Goal: Find specific page/section: Find specific page/section

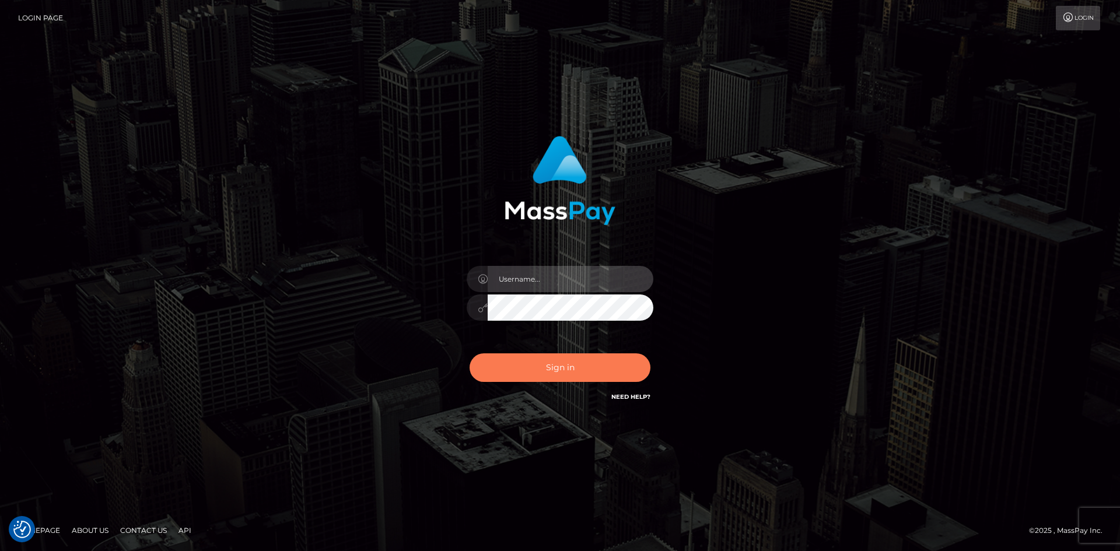
type input "hello.feetfinder"
click at [563, 365] on button "Sign in" at bounding box center [560, 368] width 181 height 29
type input "hello.feetfinder"
click at [590, 364] on button "Sign in" at bounding box center [560, 368] width 181 height 29
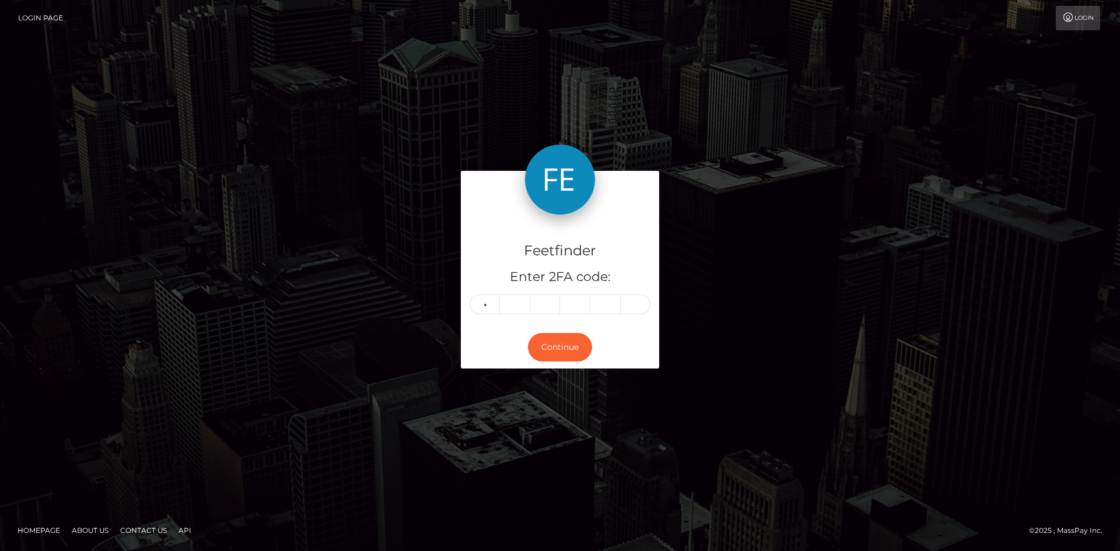
type input "2"
type input "6"
type input "9"
type input "0"
type input "4"
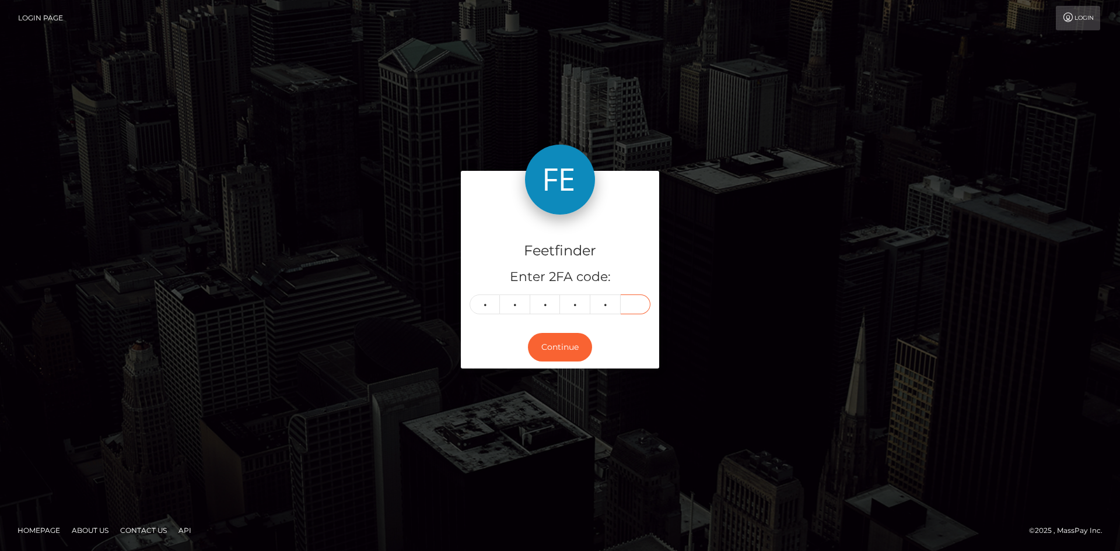
type input "0"
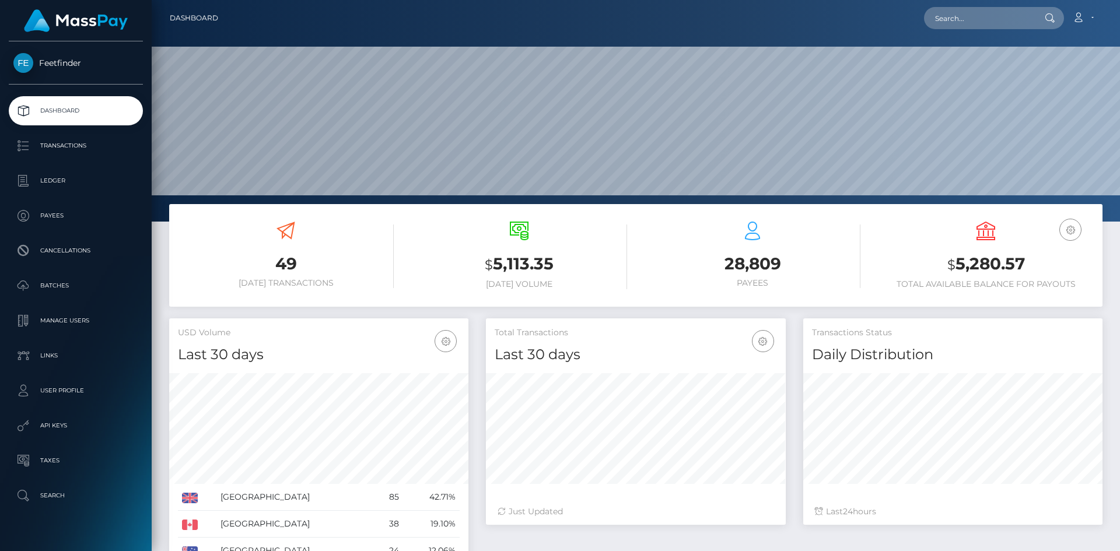
scroll to position [207, 300]
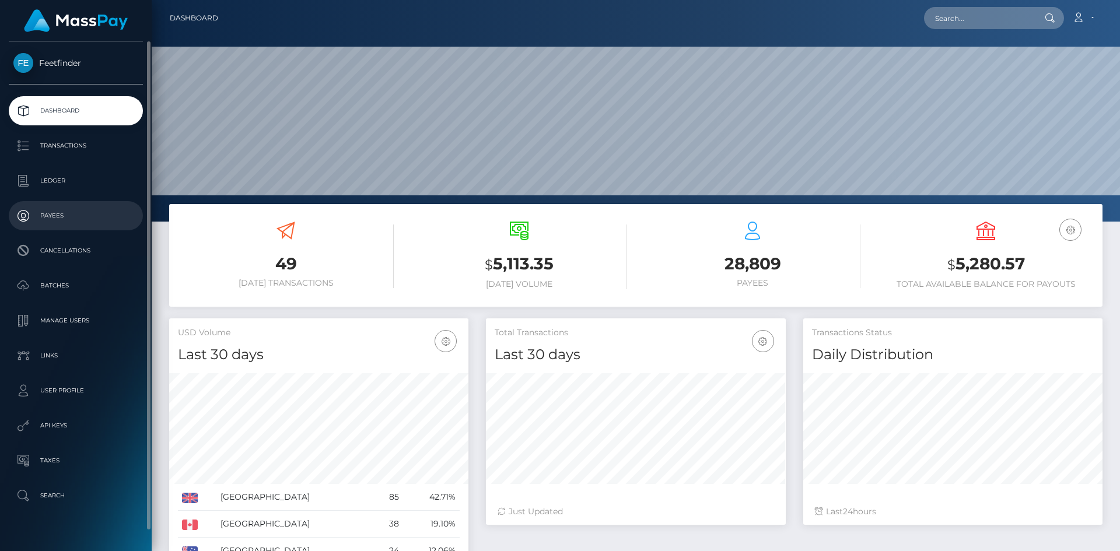
click at [78, 218] on p "Payees" at bounding box center [75, 216] width 125 height 18
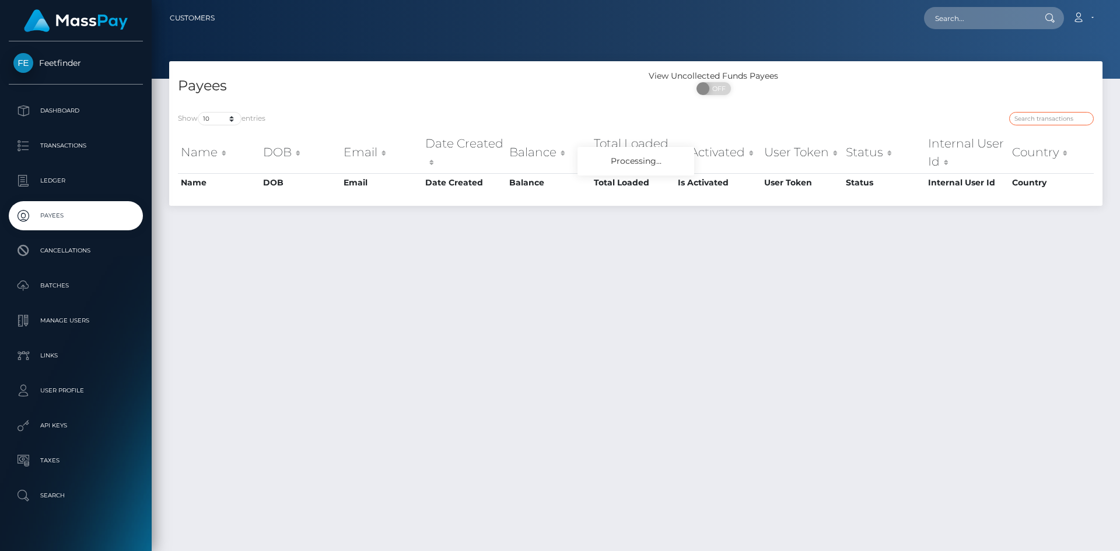
click at [1028, 124] on input "search" at bounding box center [1051, 118] width 85 height 13
paste input "f843629c-79e3-11f0-9703-0266f44cc279"
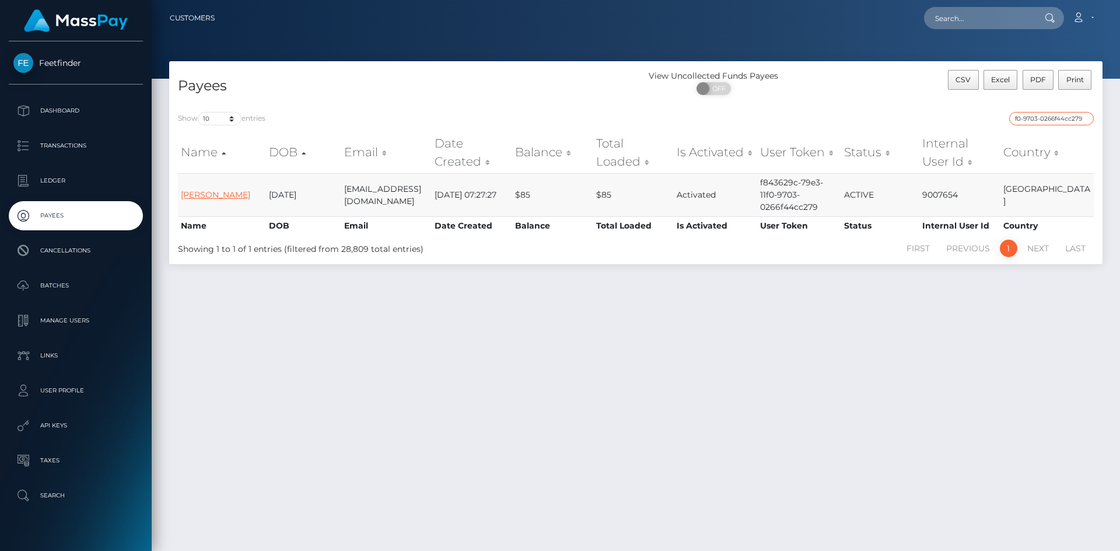
type input "f843629c-79e3-11f0-9703-0266f44cc279"
click at [208, 196] on link "Aduragbemi Elizabeth Omowunmi" at bounding box center [215, 195] width 69 height 11
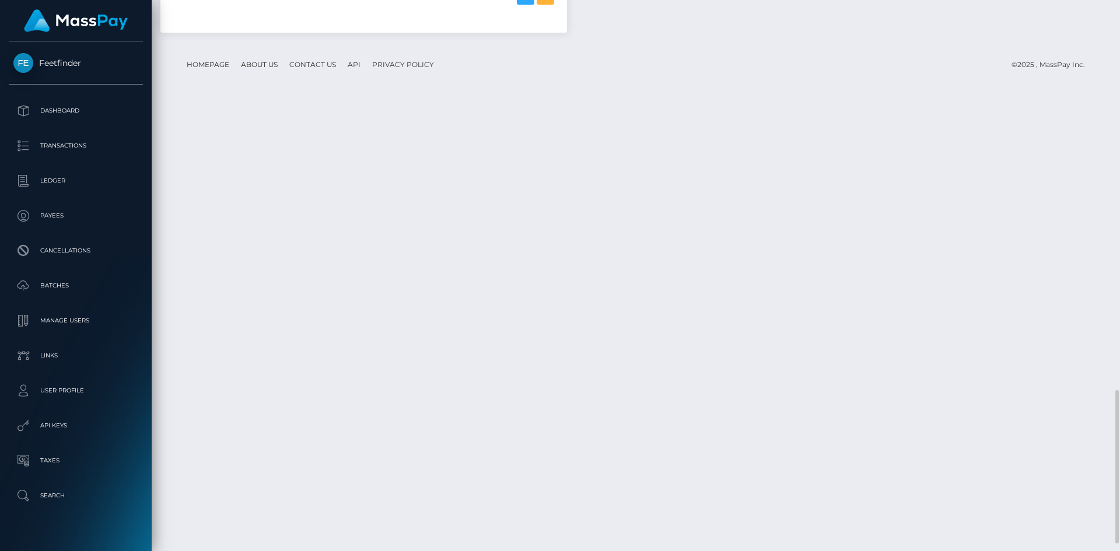
scroll to position [1427, 0]
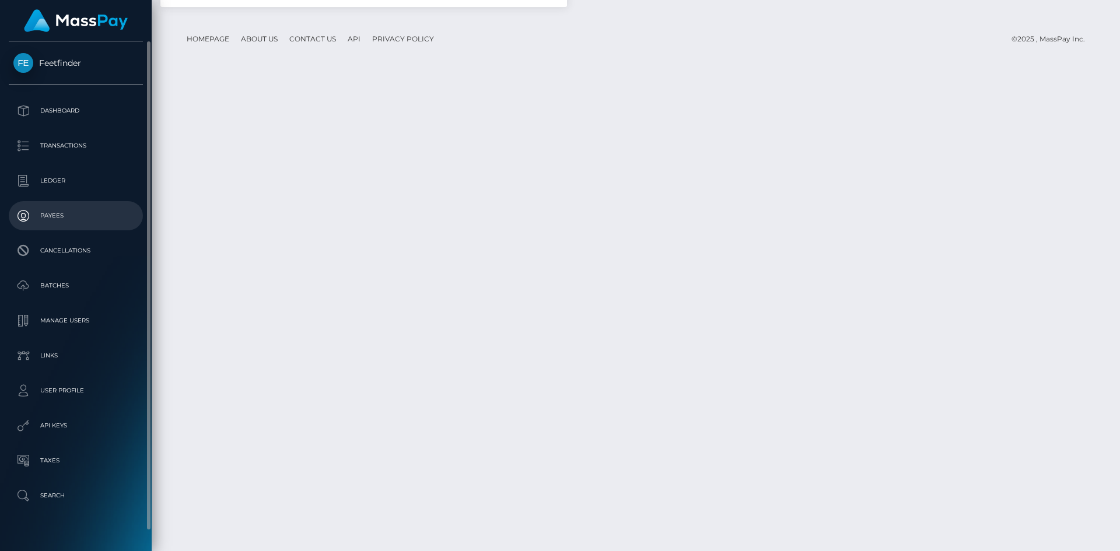
click at [71, 210] on p "Payees" at bounding box center [75, 216] width 125 height 18
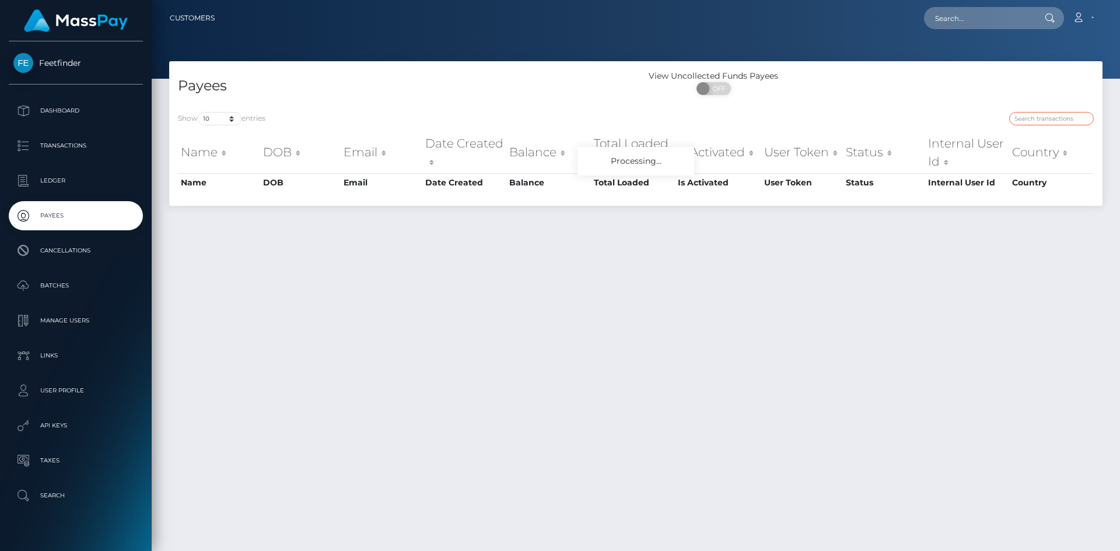
click at [1055, 121] on input "search" at bounding box center [1051, 118] width 85 height 13
paste input "eb4ea7ad-86ba-11f0-8023-0266f44cc279"
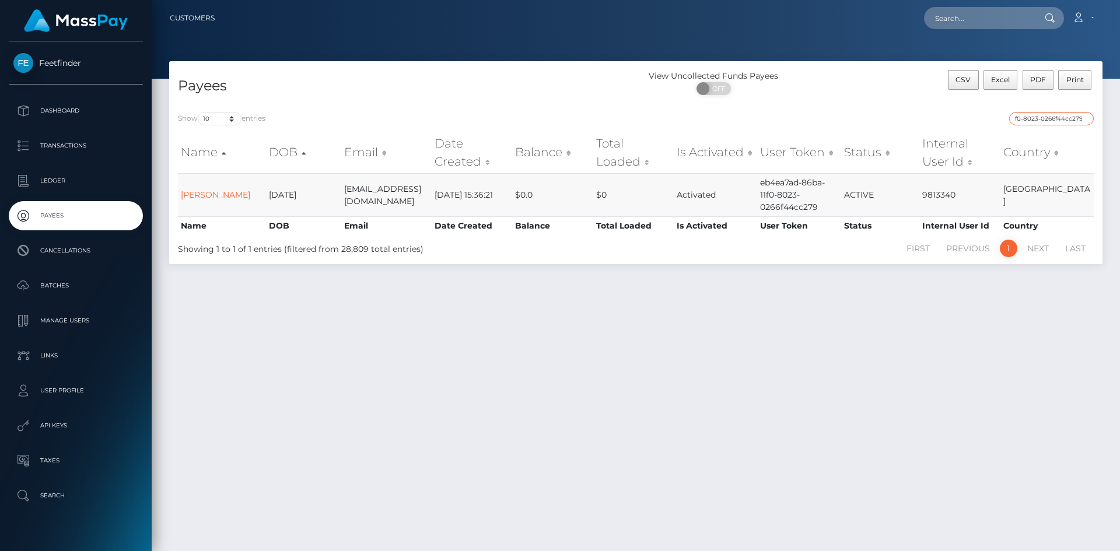
type input "eb4ea7ad-86ba-11f0-8023-0266f44cc279"
click at [198, 189] on td "libby keeling" at bounding box center [222, 194] width 88 height 43
click at [222, 192] on link "libby keeling" at bounding box center [215, 195] width 69 height 11
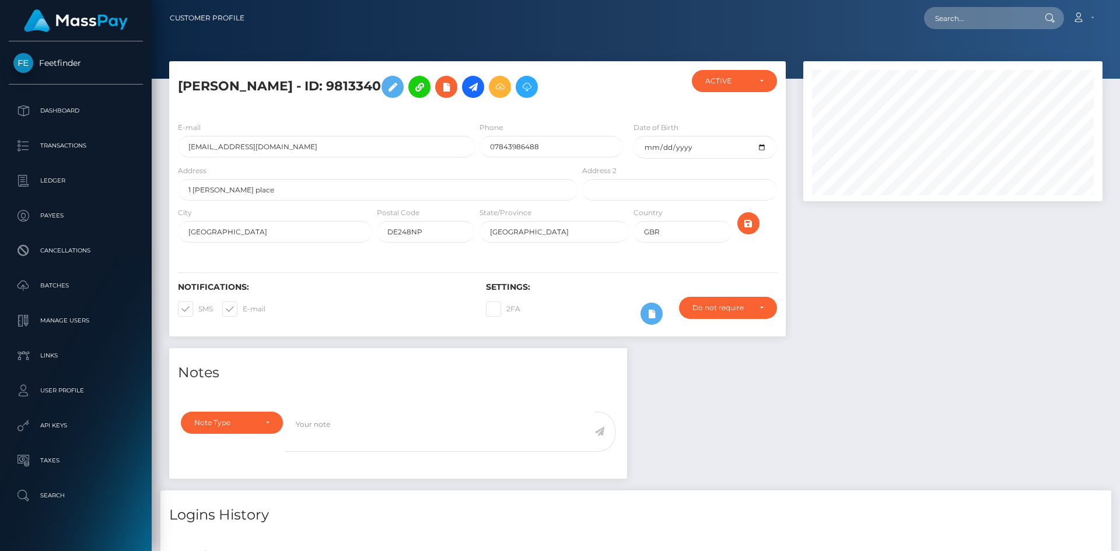
scroll to position [140, 300]
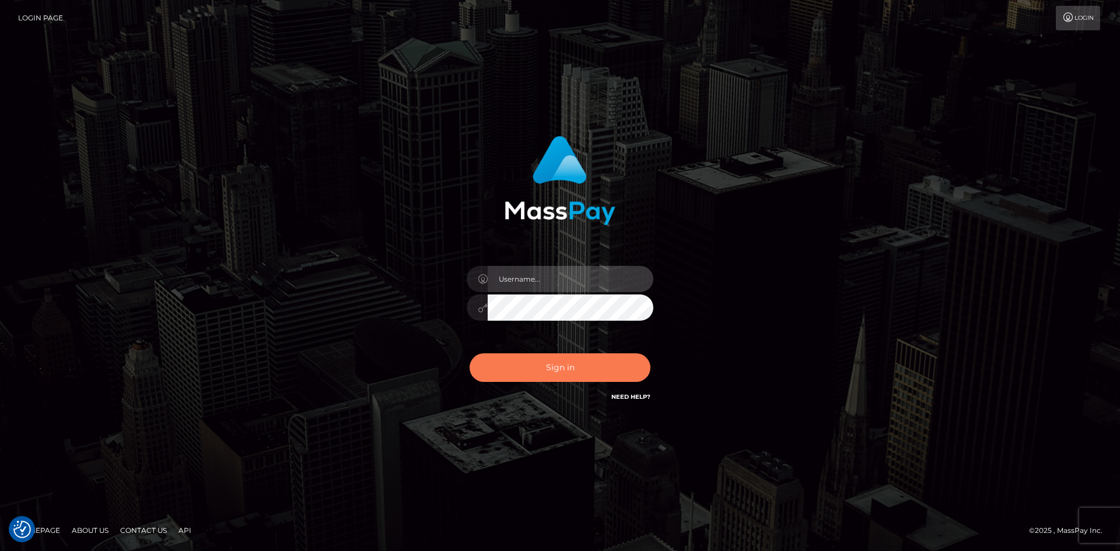
type input "hello.feetfinder"
click at [597, 375] on button "Sign in" at bounding box center [560, 368] width 181 height 29
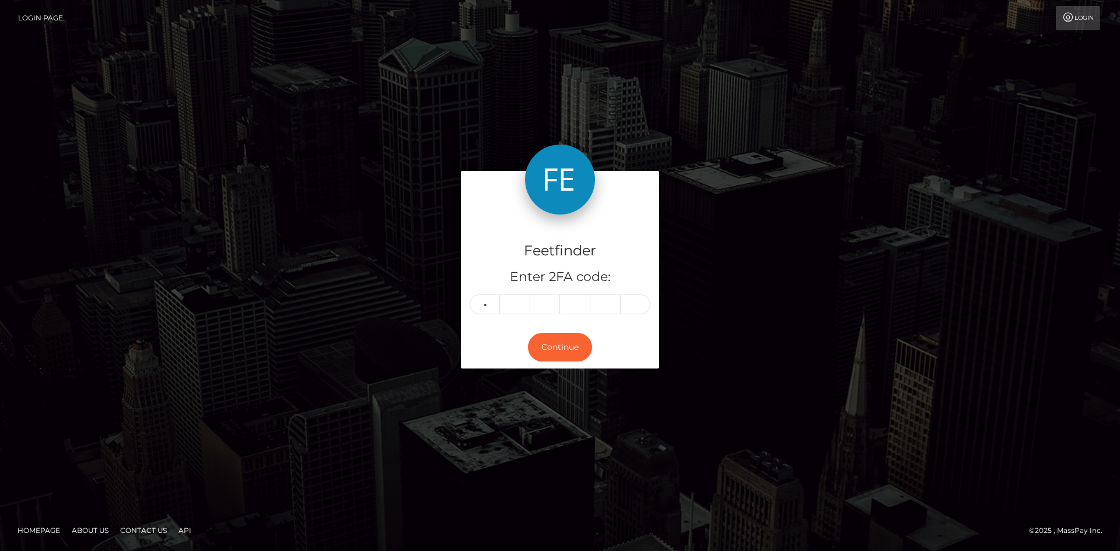
type input "8"
type input "4"
type input "2"
type input "7"
type input "9"
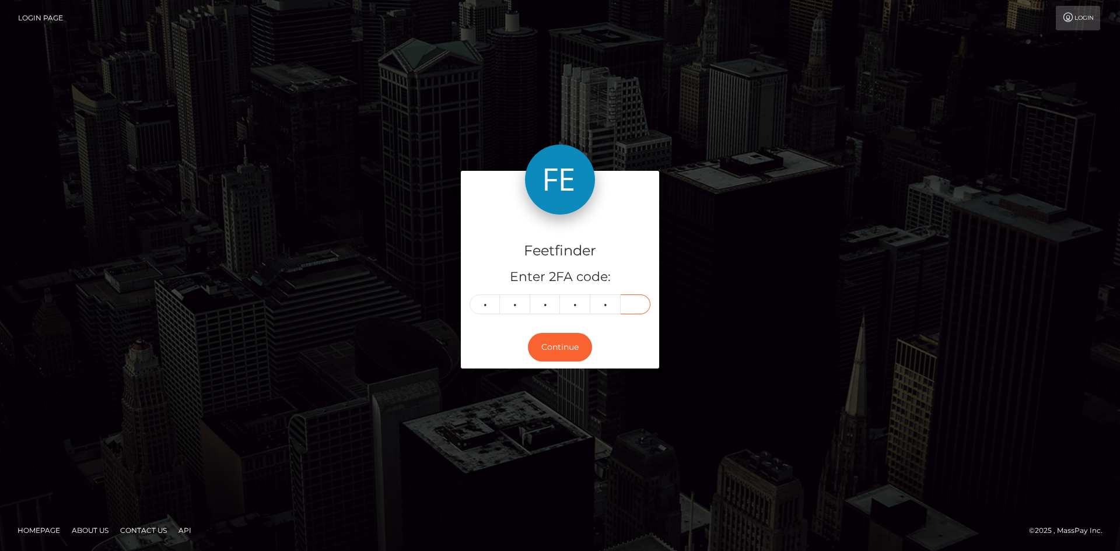
type input "7"
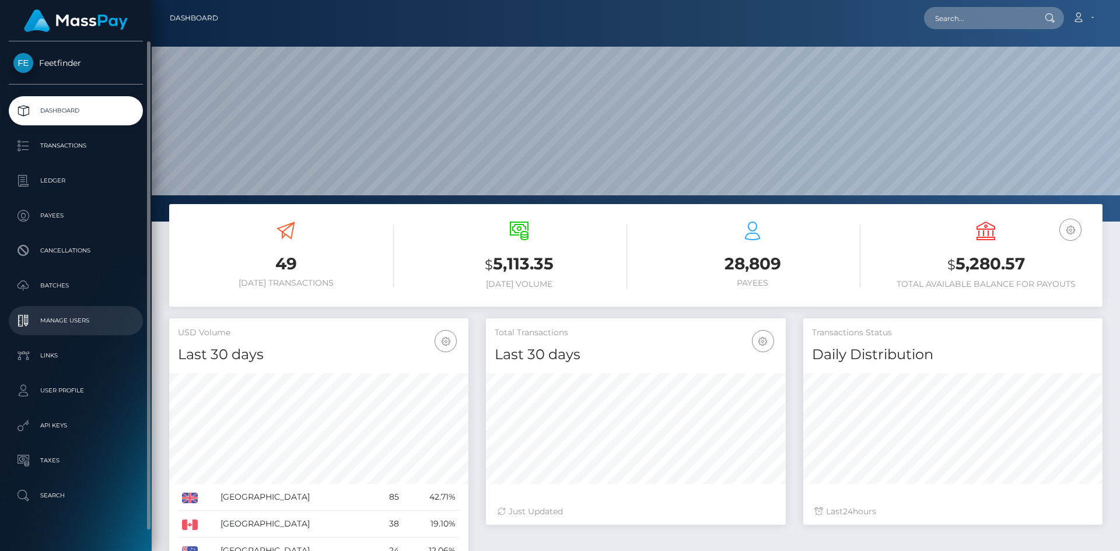
scroll to position [207, 300]
click at [64, 218] on p "Payees" at bounding box center [75, 216] width 125 height 18
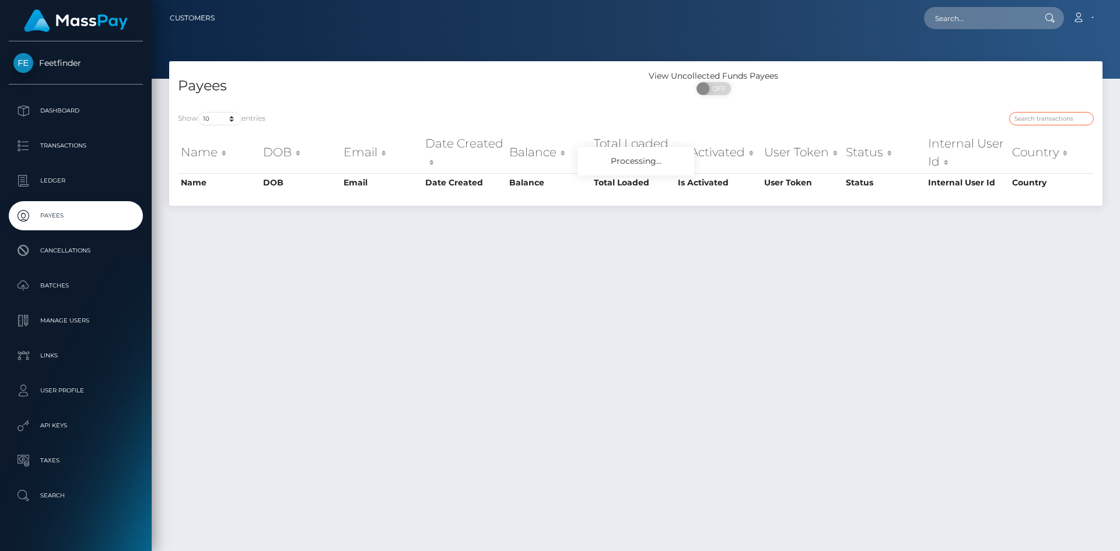
click at [1036, 113] on input "search" at bounding box center [1051, 118] width 85 height 13
paste input "490a7652-7440-11f0-9703-0266f44cc279"
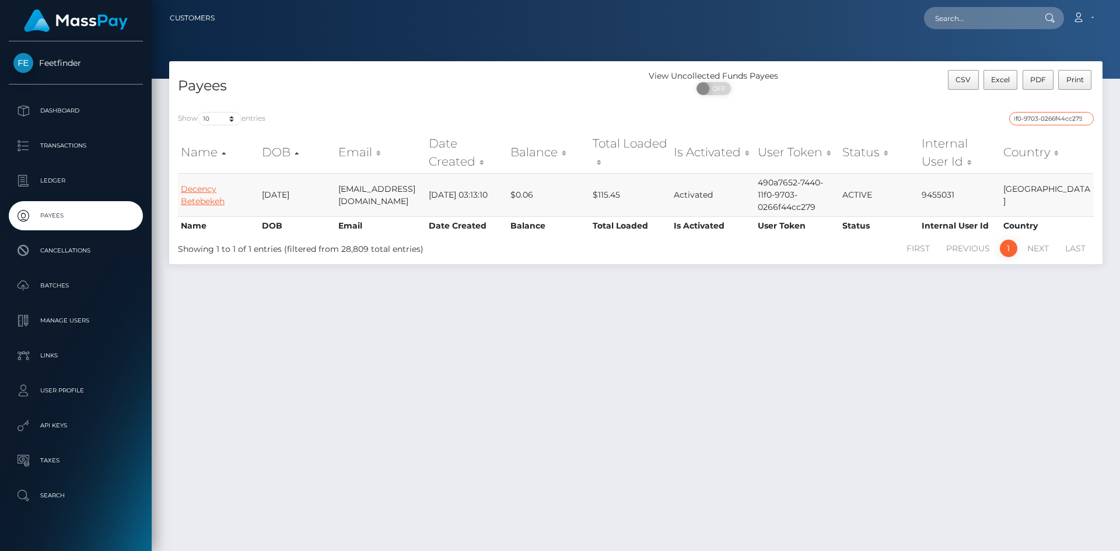
type input "490a7652-7440-11f0-9703-0266f44cc279"
click at [204, 190] on link "Decency Betebekeh" at bounding box center [203, 195] width 44 height 23
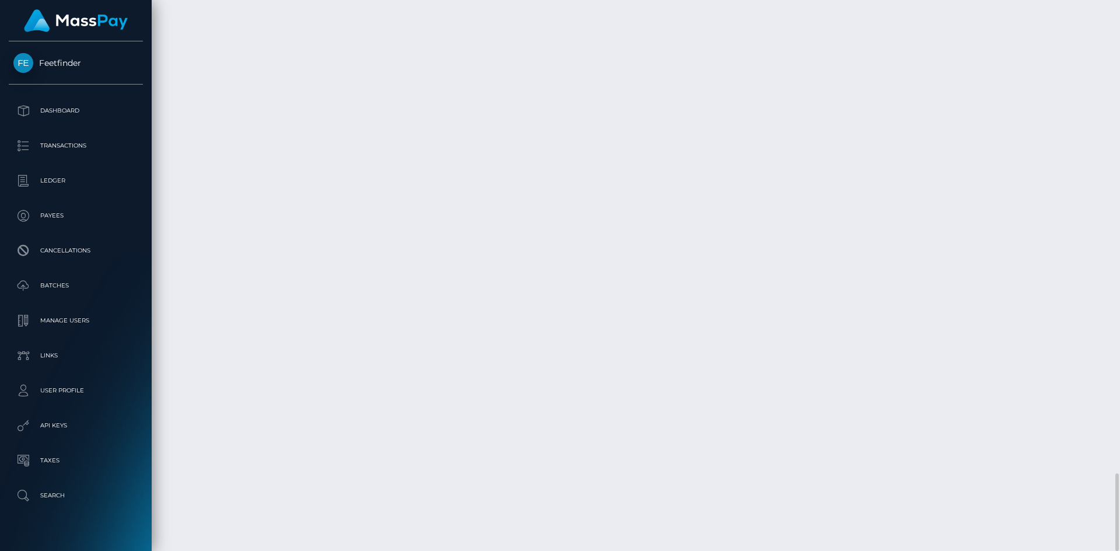
scroll to position [140, 300]
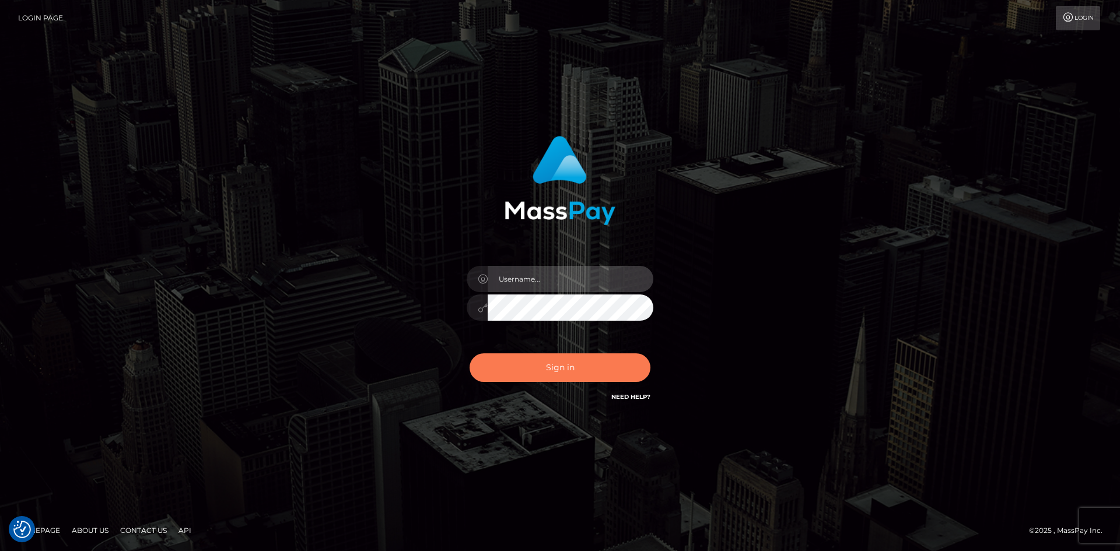
type input "hello.feetfinder"
drag, startPoint x: 594, startPoint y: 370, endPoint x: 614, endPoint y: 369, distance: 19.3
click at [599, 370] on button "Sign in" at bounding box center [560, 368] width 181 height 29
type input "hello.feetfinder"
click at [560, 361] on button "Sign in" at bounding box center [560, 368] width 181 height 29
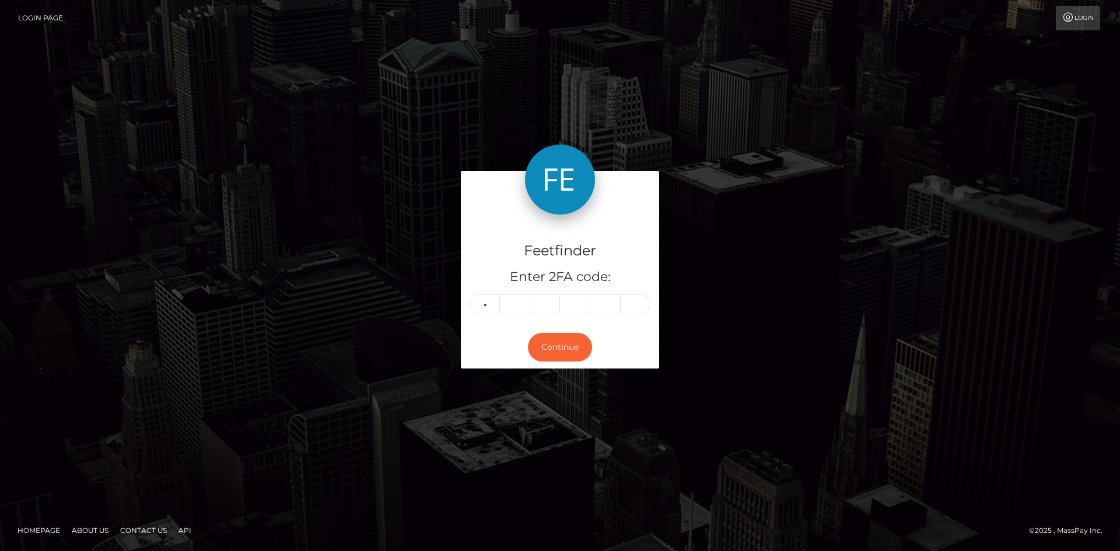
type input "8"
type input "1"
type input "2"
type input "8"
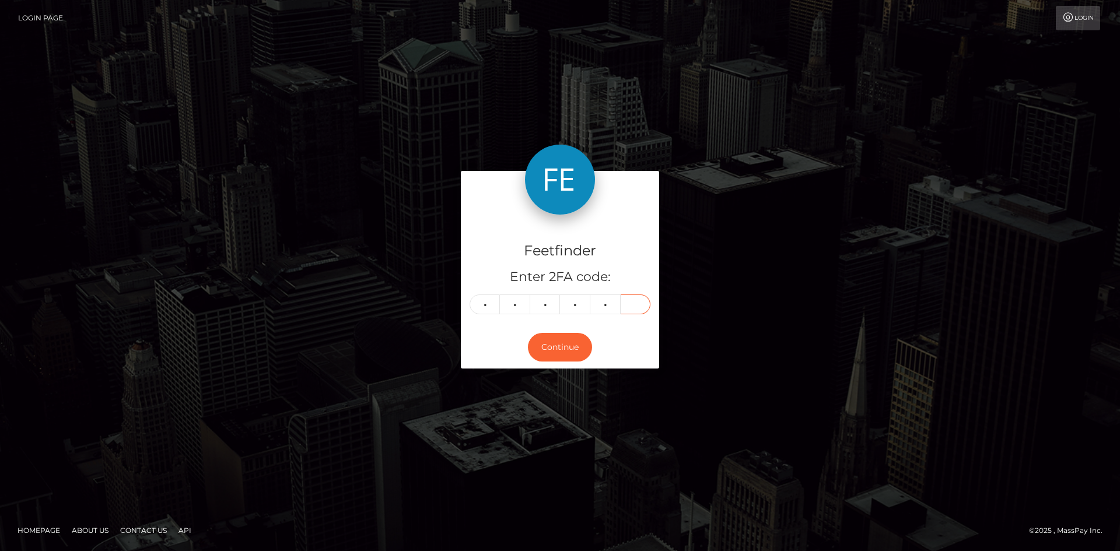
type input "3"
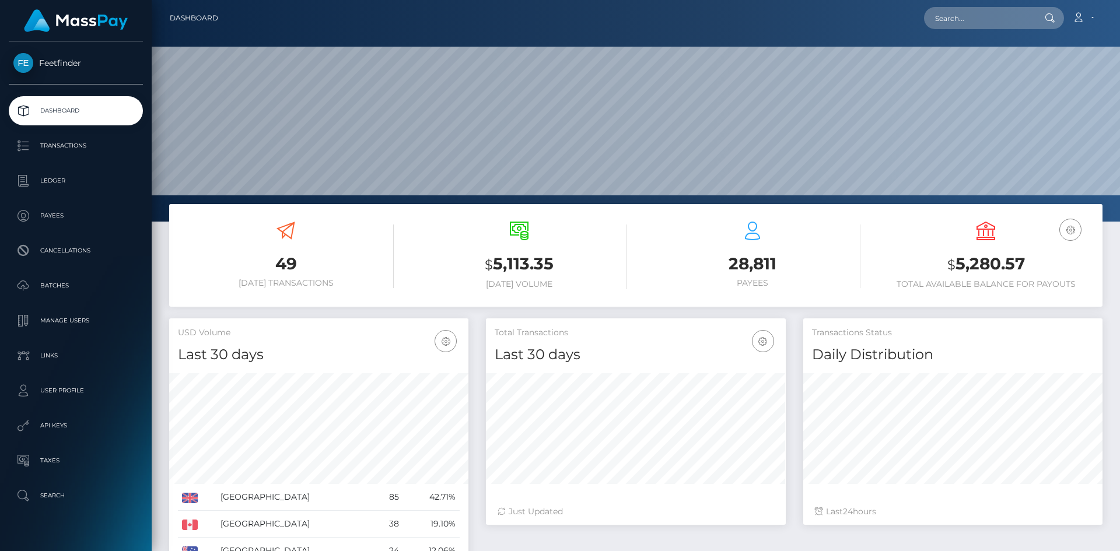
scroll to position [207, 300]
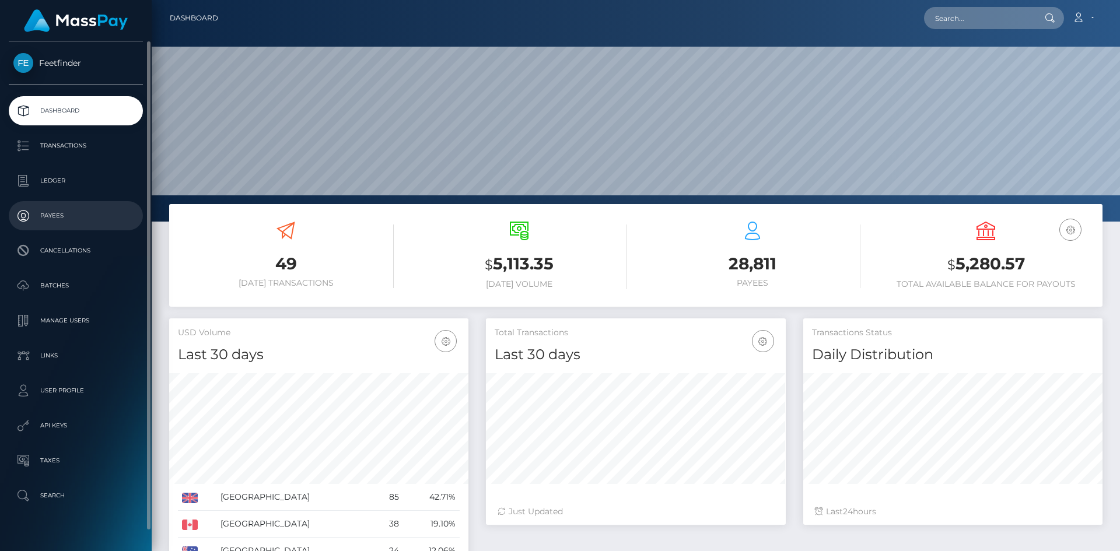
click at [84, 221] on p "Payees" at bounding box center [75, 216] width 125 height 18
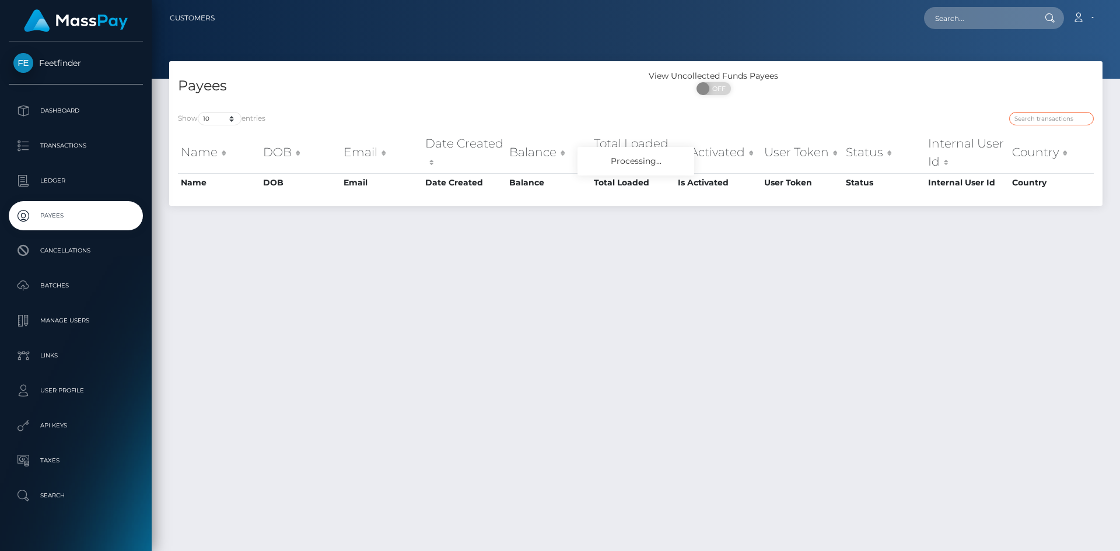
click at [1047, 117] on input "search" at bounding box center [1051, 118] width 85 height 13
paste input "6c11f8cd-7524-11f0-9703-0266f44cc279"
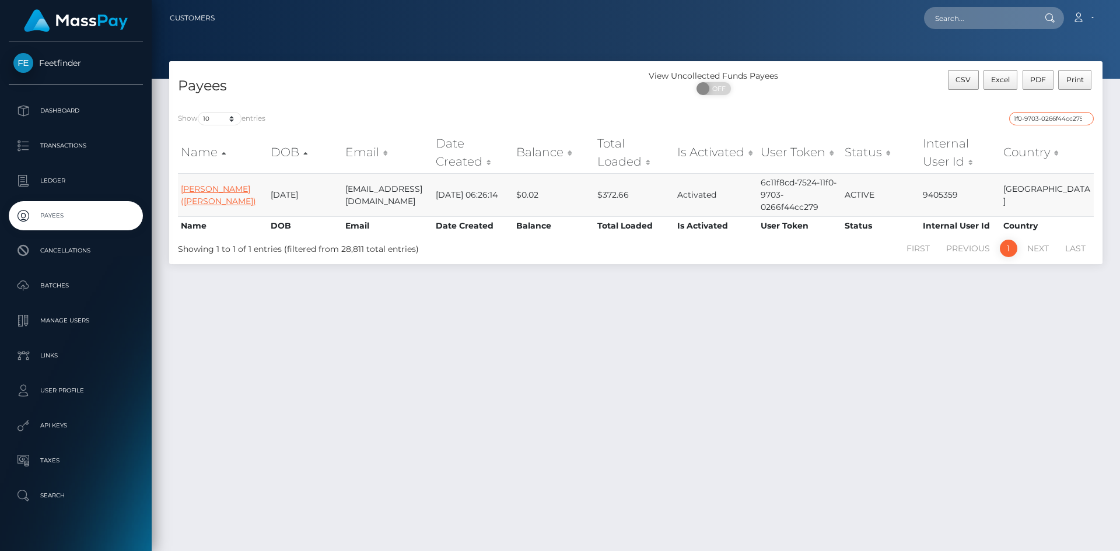
type input "6c11f8cd-7524-11f0-9703-0266f44cc279"
click at [211, 187] on link "Loreta Kokstiene (Wise)" at bounding box center [218, 195] width 75 height 23
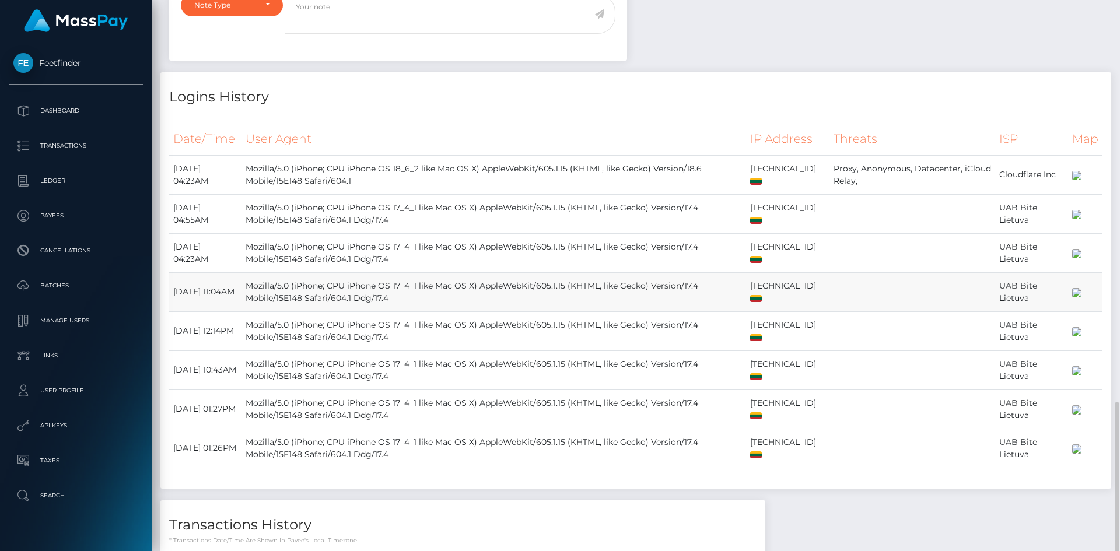
scroll to position [1190, 0]
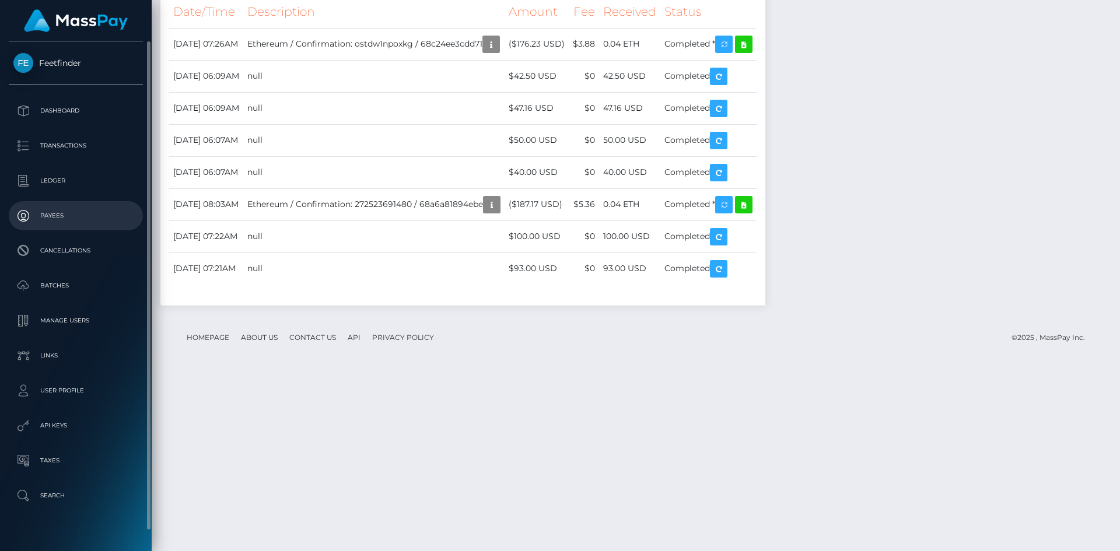
click at [51, 216] on p "Payees" at bounding box center [75, 216] width 125 height 18
click at [50, 215] on p "Payees" at bounding box center [75, 216] width 125 height 18
drag, startPoint x: 50, startPoint y: 212, endPoint x: 58, endPoint y: 198, distance: 16.2
click at [51, 211] on p "Payees" at bounding box center [75, 216] width 125 height 18
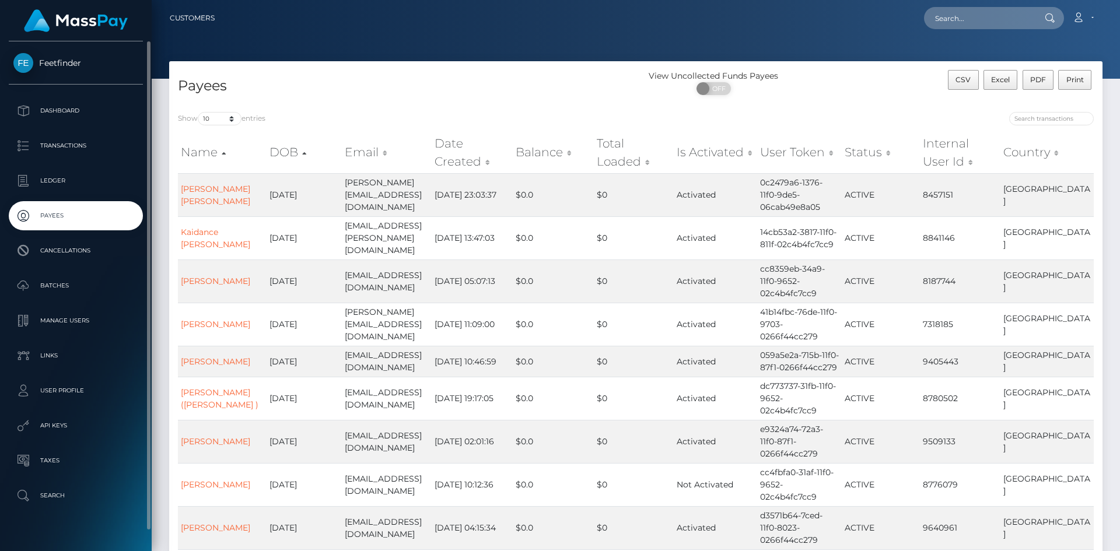
click at [66, 217] on p "Payees" at bounding box center [75, 216] width 125 height 18
click at [1050, 121] on input "search" at bounding box center [1051, 118] width 85 height 13
paste input "85cdc92e-86b0-11f0-8023-0266f44cc279"
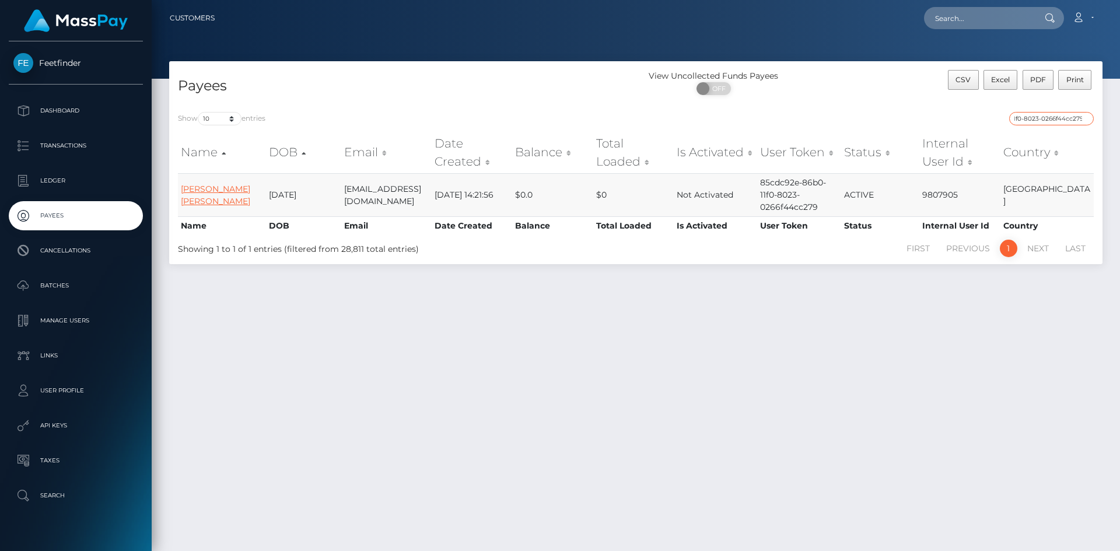
type input "85cdc92e-86b0-11f0-8023-0266f44cc279"
click at [205, 190] on link "[PERSON_NAME] [PERSON_NAME]" at bounding box center [215, 195] width 69 height 23
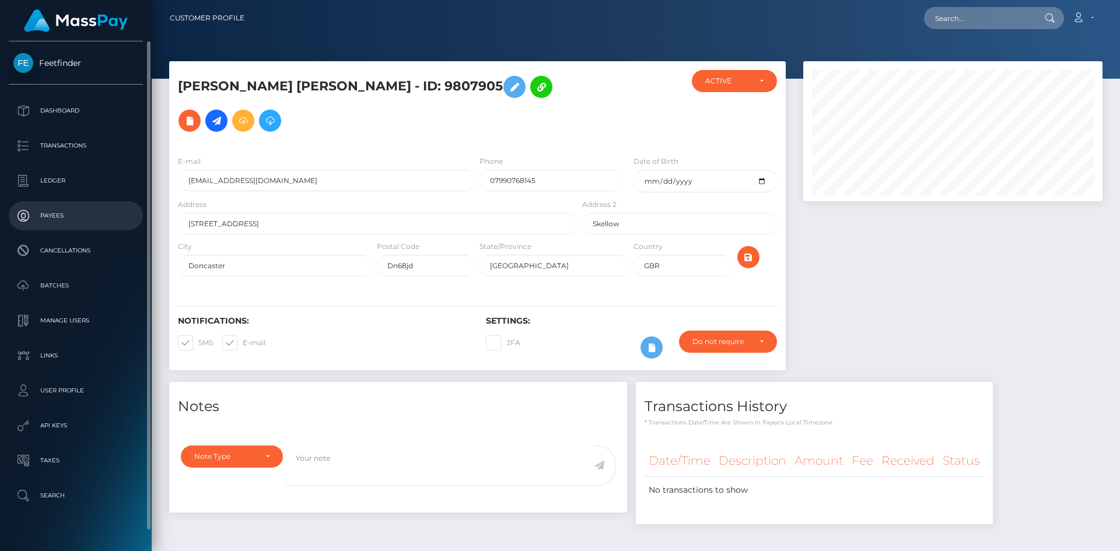
click at [51, 208] on p "Payees" at bounding box center [75, 216] width 125 height 18
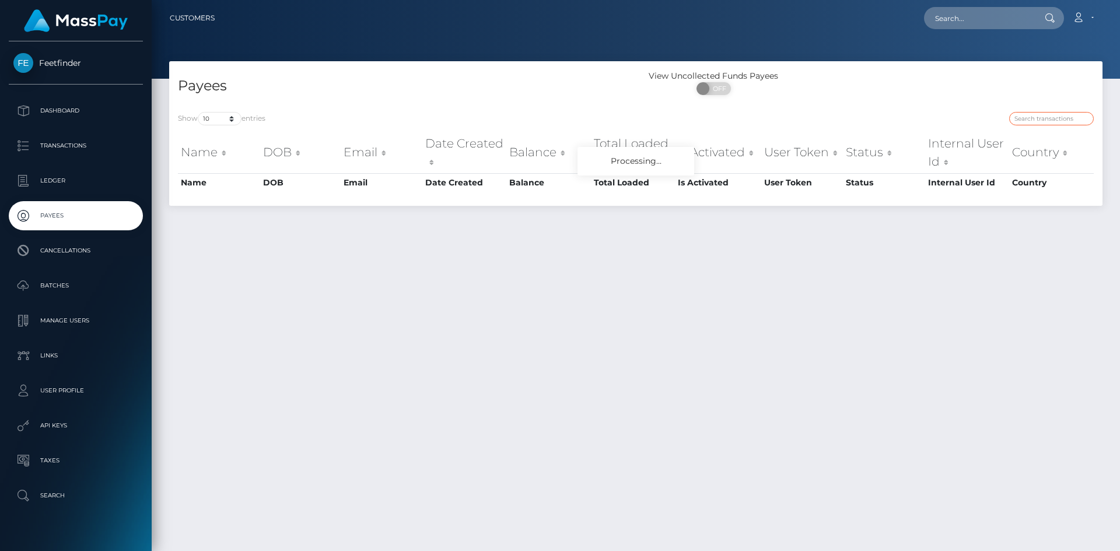
click at [1036, 117] on input "search" at bounding box center [1051, 118] width 85 height 13
paste input "85cdc92e-86b0-11f0-8023-0266f44cc279"
type input "85cdc92e-86b0-11f0-8023-0266f44cc279"
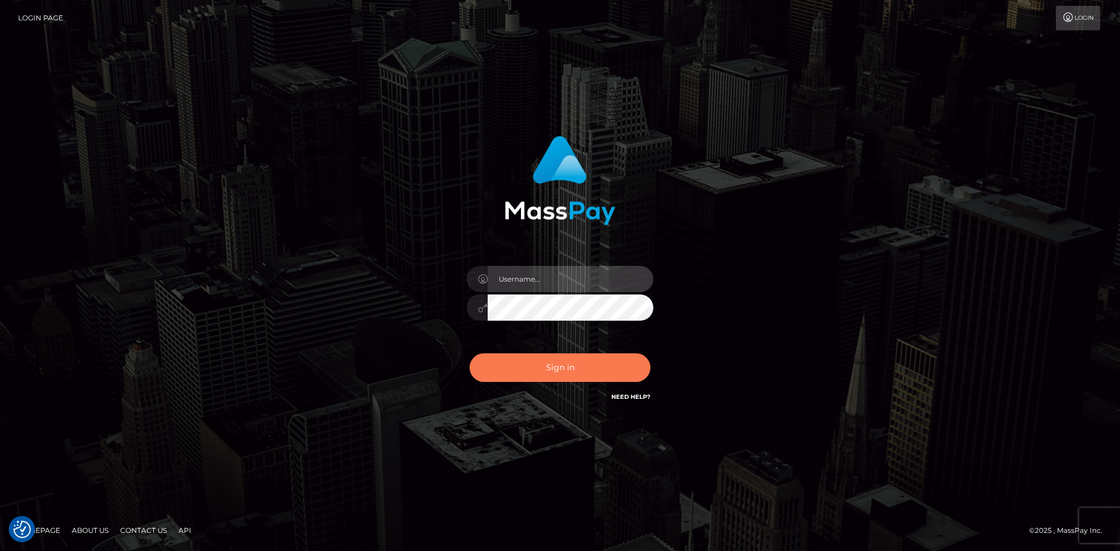
type input "hello.feetfinder"
click at [582, 376] on button "Sign in" at bounding box center [560, 368] width 181 height 29
type input "hello.feetfinder"
click at [565, 366] on button "Sign in" at bounding box center [560, 368] width 181 height 29
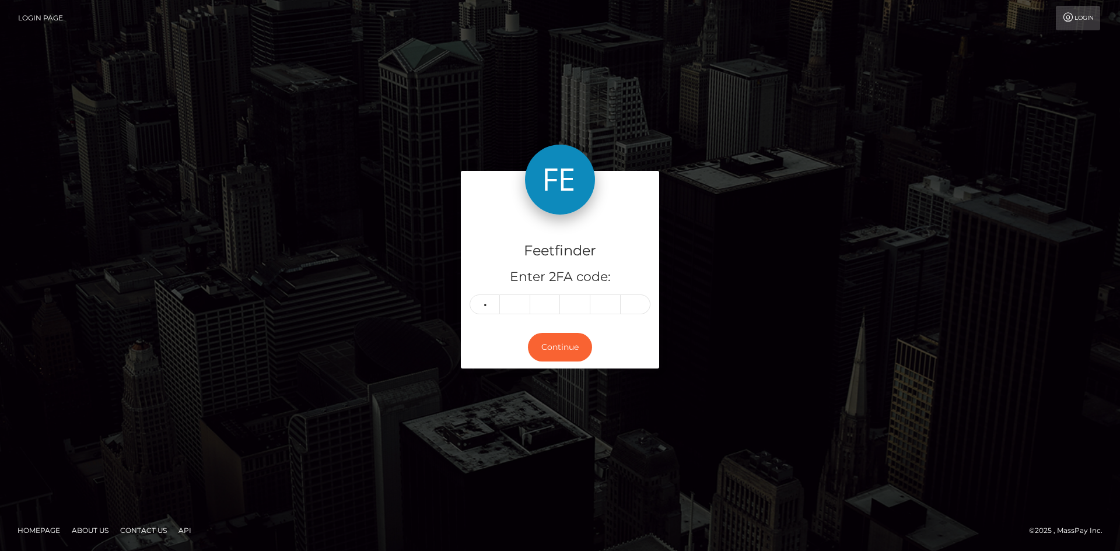
type input "4"
type input "2"
type input "3"
type input "7"
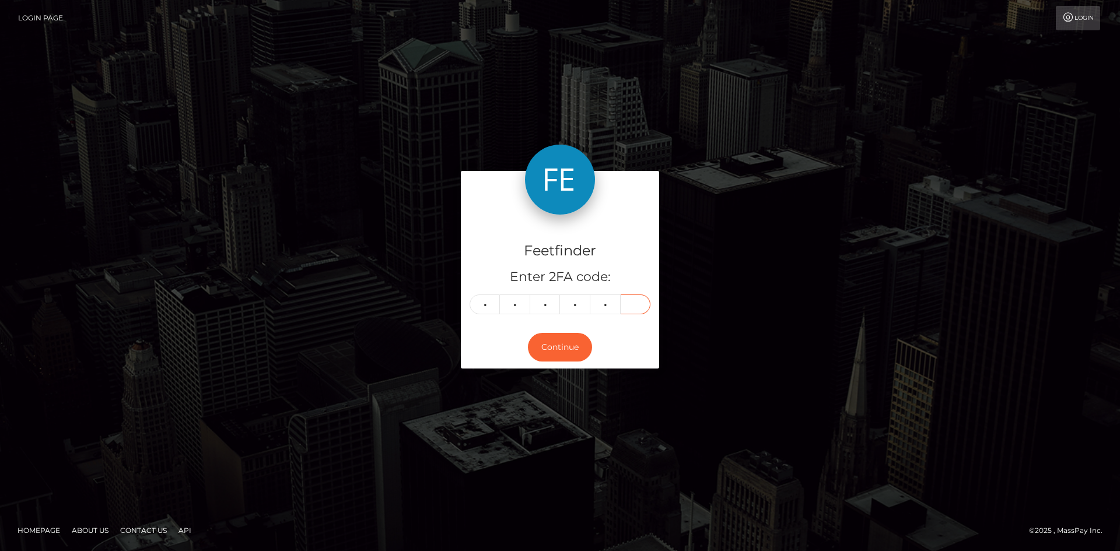
type input "2"
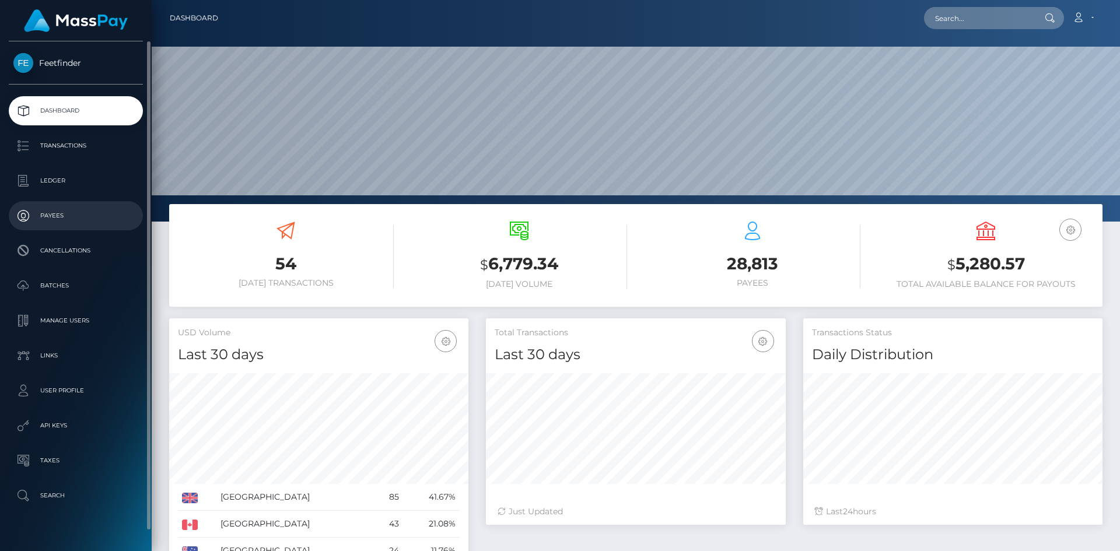
scroll to position [207, 300]
click at [50, 211] on p "Payees" at bounding box center [75, 216] width 125 height 18
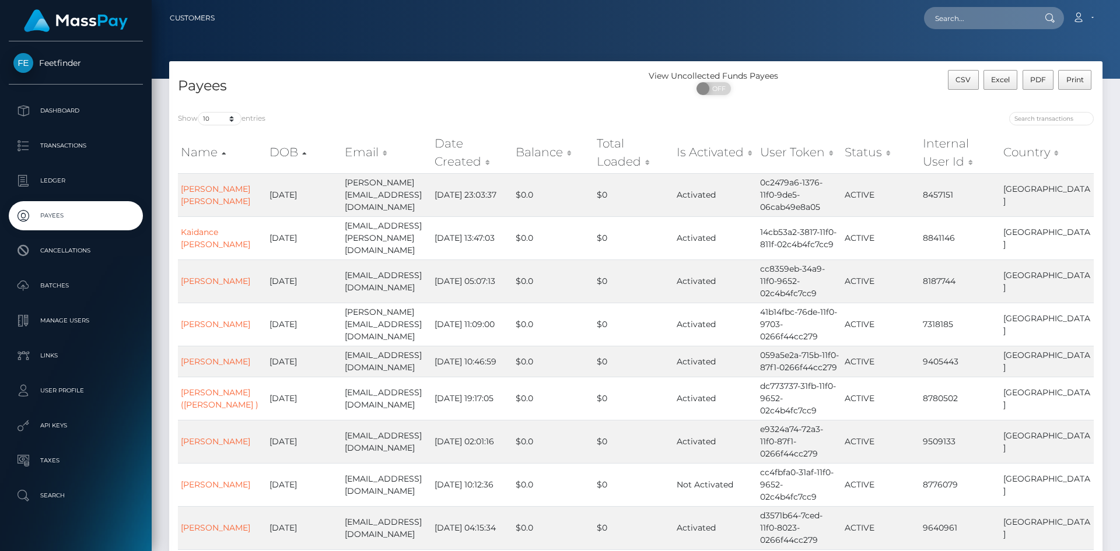
click at [1054, 127] on div at bounding box center [869, 120] width 449 height 16
click at [1051, 125] on div at bounding box center [869, 120] width 449 height 16
click at [1047, 112] on input "search" at bounding box center [1051, 118] width 85 height 13
paste input "4b33b283-7228-11f0-87f1-0266f44cc279"
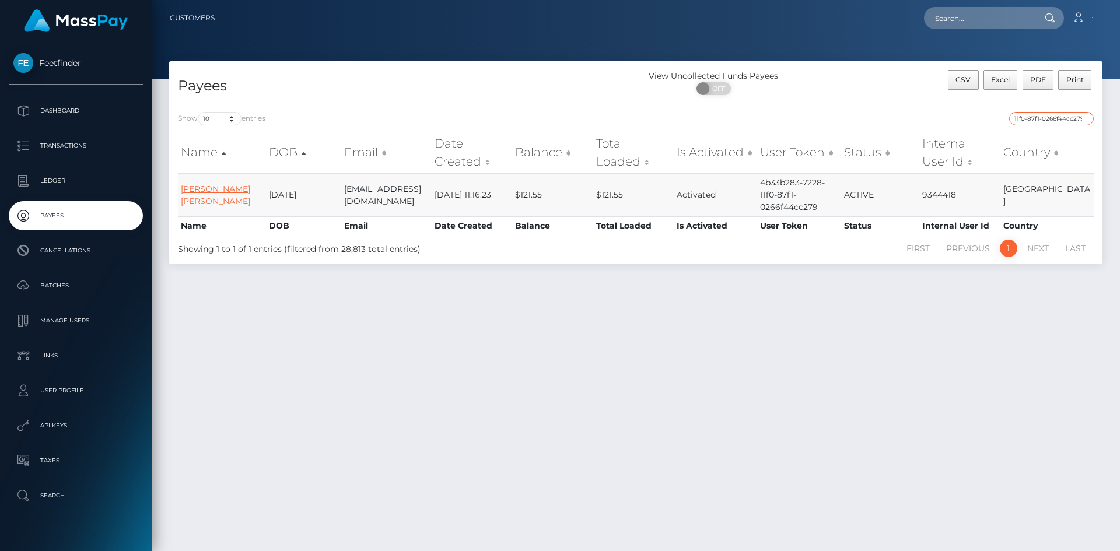
type input "4b33b283-7228-11f0-87f1-0266f44cc279"
click at [216, 190] on link "Linda Alexandra morales" at bounding box center [215, 195] width 69 height 23
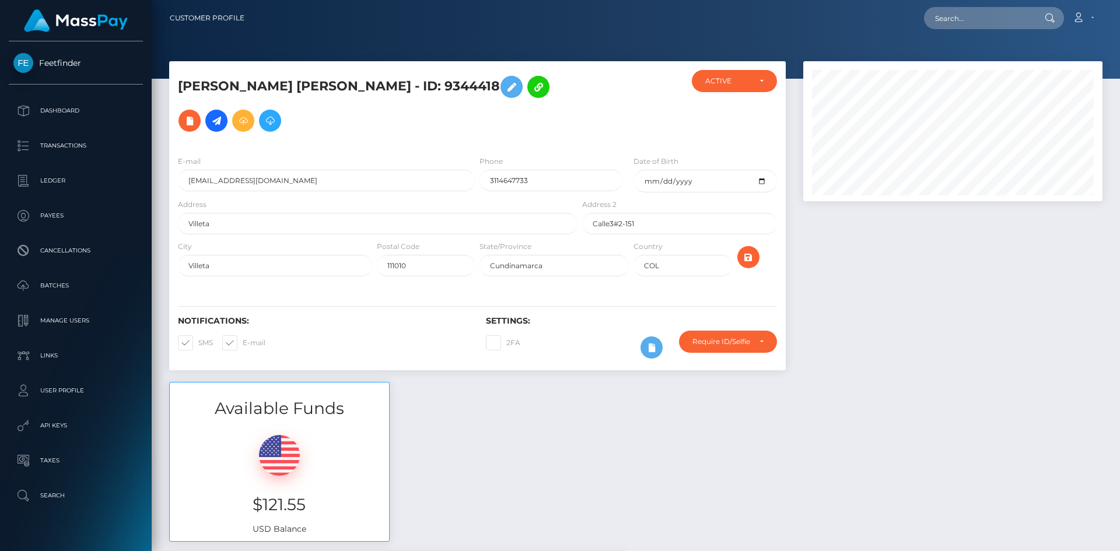
scroll to position [140, 300]
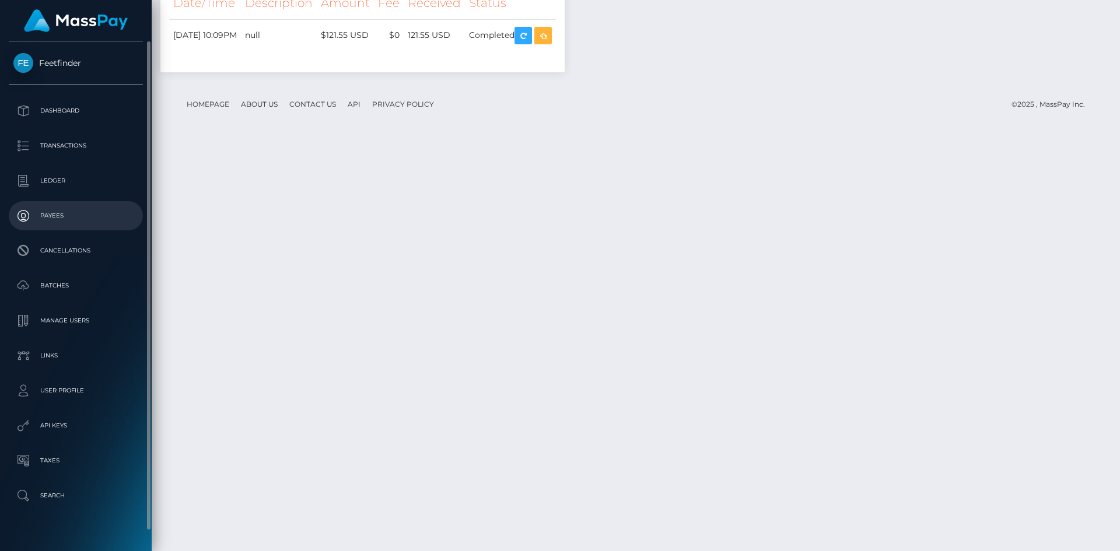
click at [62, 211] on p "Payees" at bounding box center [75, 216] width 125 height 18
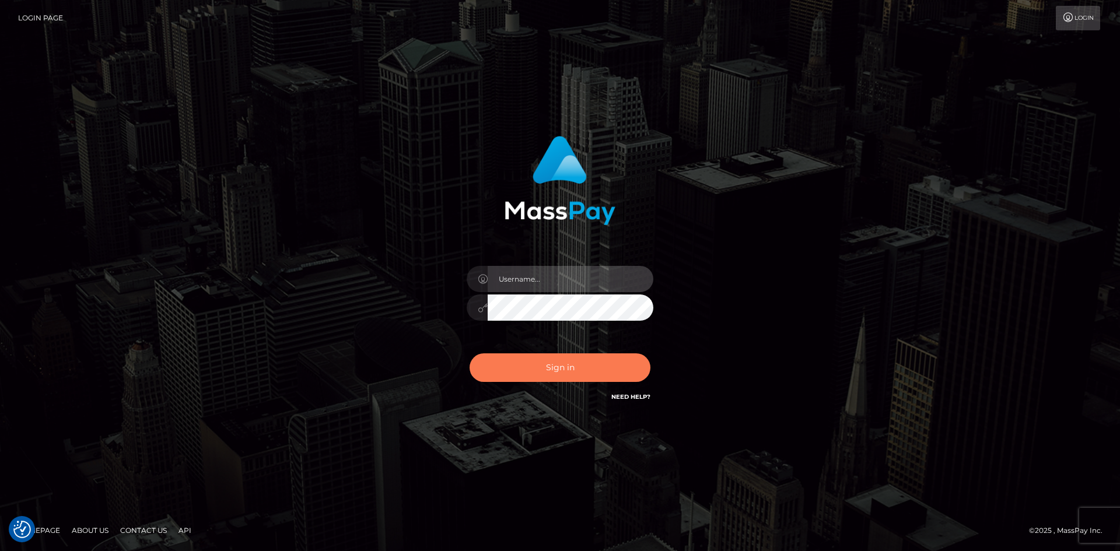
type input "hello.feetfinder"
click at [567, 365] on button "Sign in" at bounding box center [560, 368] width 181 height 29
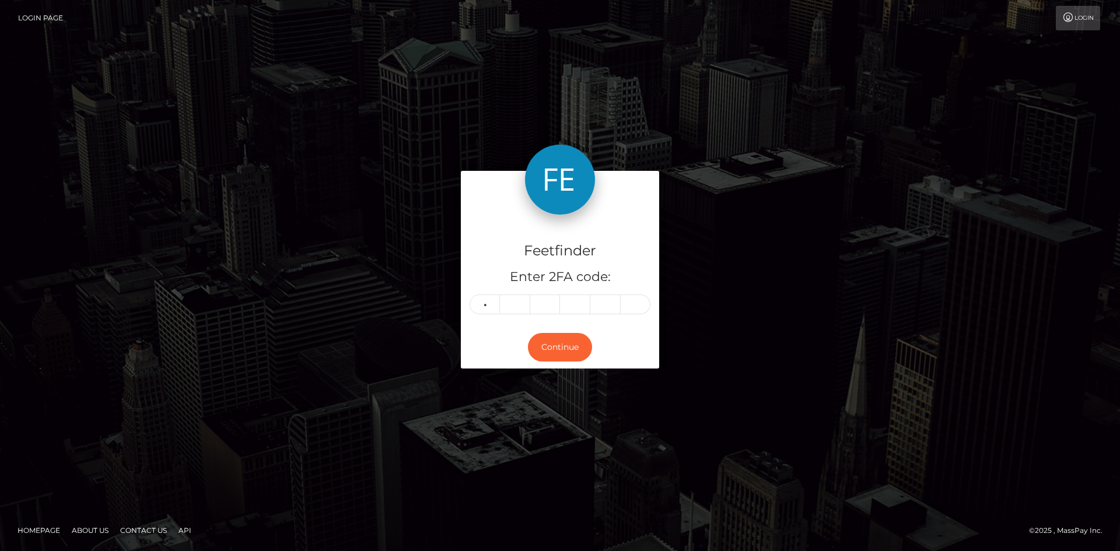
type input "7"
type input "8"
type input "1"
type input "4"
type input "5"
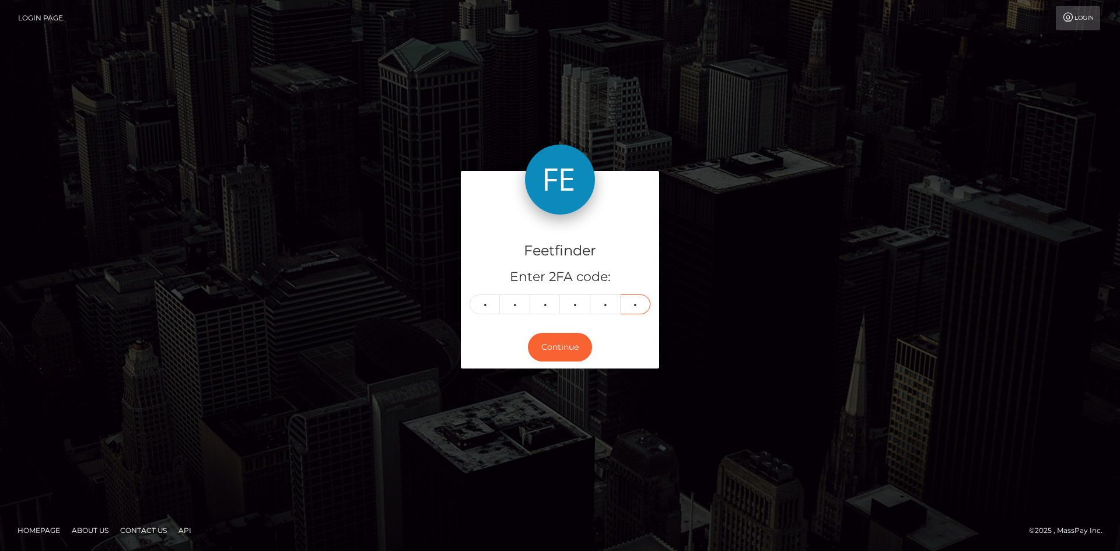
type input "2"
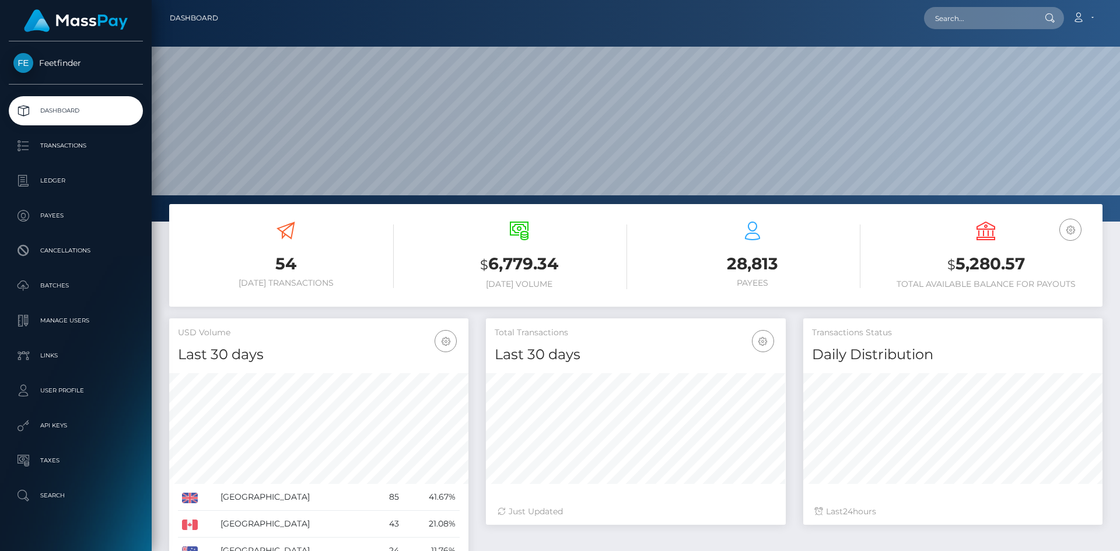
scroll to position [207, 300]
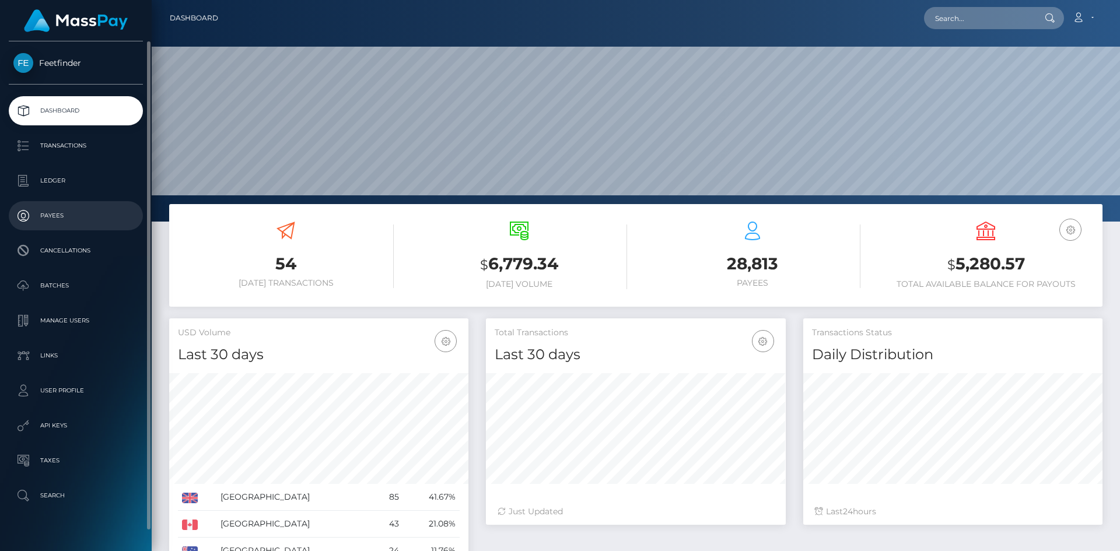
click at [59, 209] on p "Payees" at bounding box center [75, 216] width 125 height 18
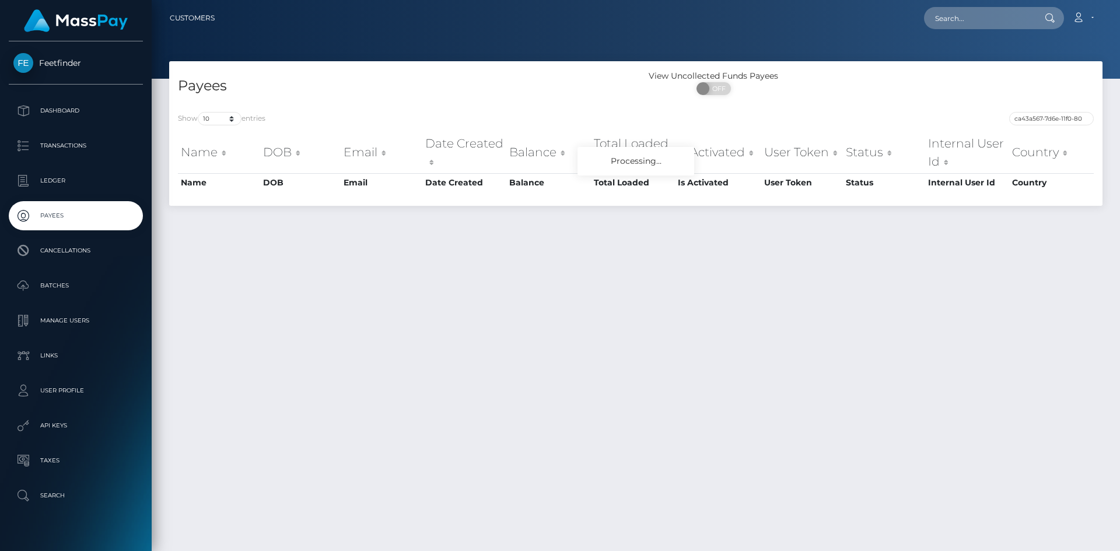
scroll to position [0, 52]
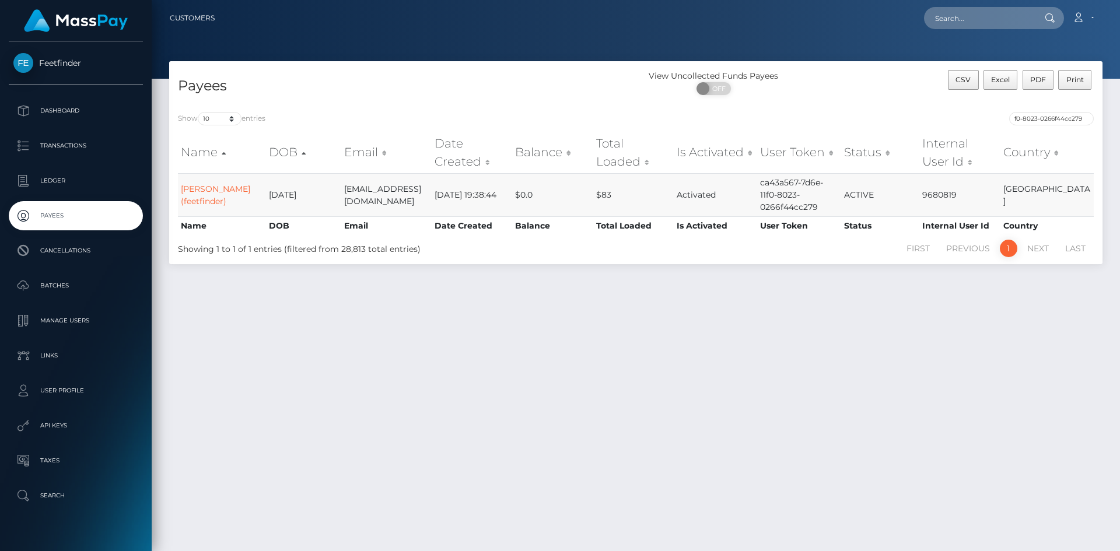
type input "ca43a567-7d6e-11f0-8023-0266f44cc279"
click at [215, 194] on td "alexi louise moore (feetfinder)" at bounding box center [222, 194] width 88 height 43
click at [218, 186] on link "alexi louise moore (feetfinder)" at bounding box center [215, 195] width 69 height 23
click at [210, 186] on link "alexi louise moore (feetfinder)" at bounding box center [215, 195] width 69 height 23
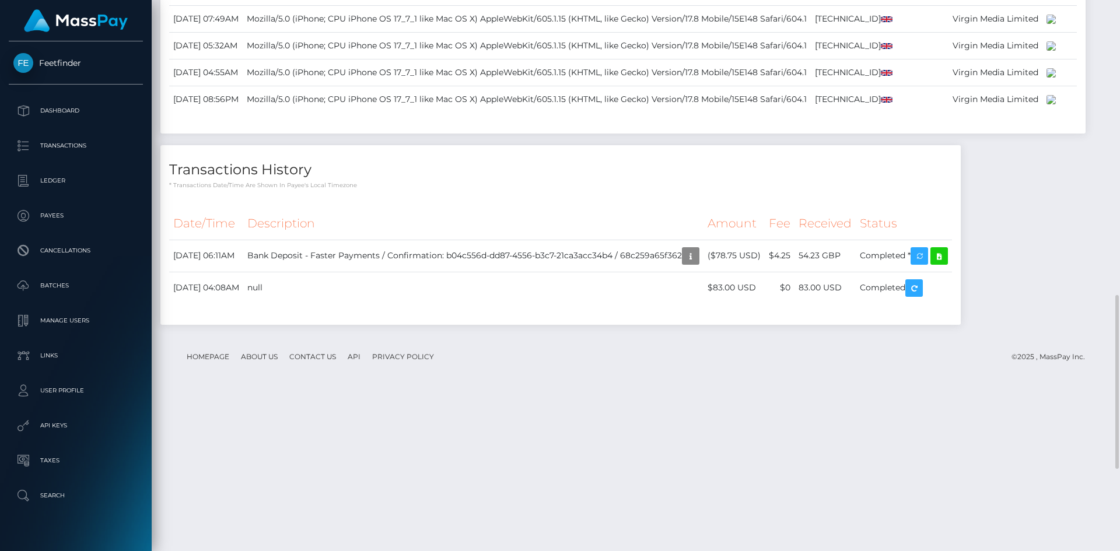
scroll to position [140, 300]
